Goal: Task Accomplishment & Management: Manage account settings

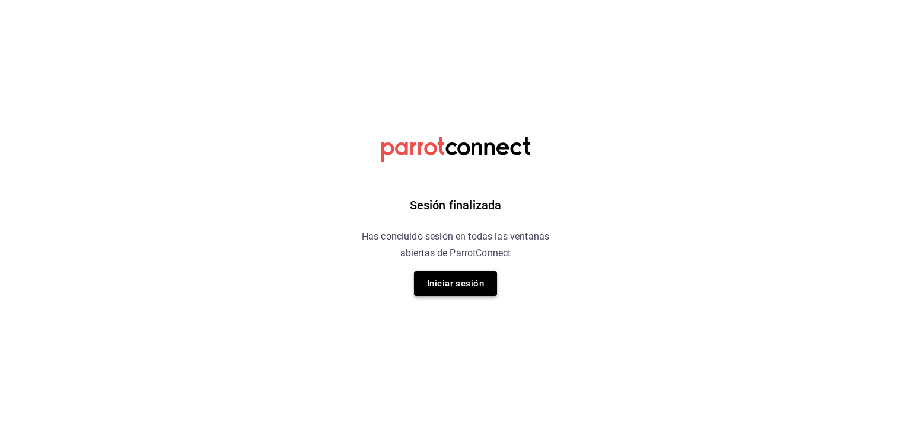
click at [463, 285] on button "Iniciar sesión" at bounding box center [455, 283] width 83 height 25
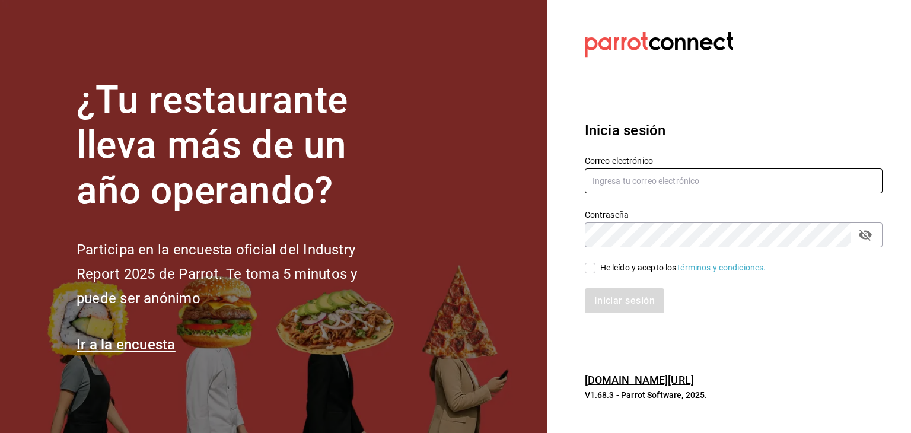
type input "brenda.arizpe@karzo.mx"
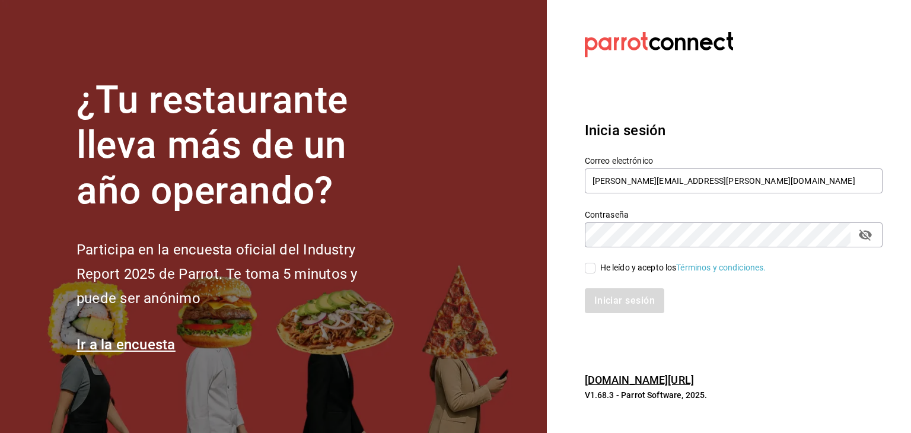
click at [590, 272] on input "He leído y acepto los Términos y condiciones." at bounding box center [590, 268] width 11 height 11
checkbox input "true"
click at [608, 297] on button "Iniciar sesión" at bounding box center [625, 300] width 81 height 25
